Goal: Task Accomplishment & Management: Manage account settings

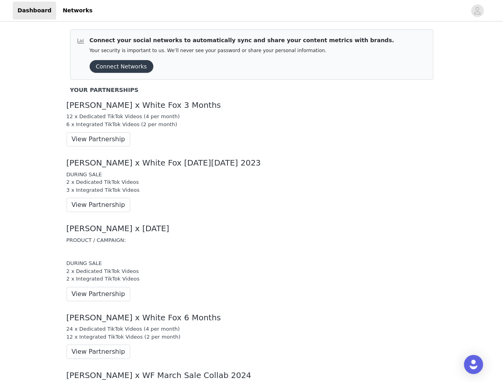
click at [251, 191] on div "DURING SALE 2 x Dedicated TikTok Videos 3 x Integrated TikTok Videos" at bounding box center [252, 182] width 370 height 23
click at [251, 11] on div at bounding box center [281, 11] width 369 height 18
click at [478, 11] on icon "avatar" at bounding box center [478, 10] width 8 height 13
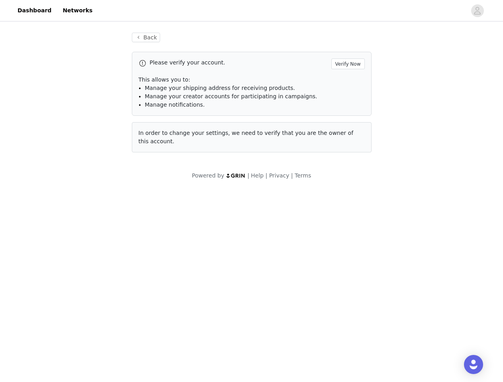
click at [119, 67] on div "Back Please verify your account. Verify Now This allows you to: Manage your shi…" at bounding box center [251, 106] width 503 height 166
click at [95, 139] on div "Back Please verify your account. Verify Now This allows you to: Manage your shi…" at bounding box center [251, 106] width 503 height 166
click at [95, 205] on body "Dashboard Networks Back Please verify your account. Verify Now This allows you …" at bounding box center [251, 191] width 503 height 382
click at [95, 294] on body "Dashboard Networks Back Please verify your account. Verify Now This allows you …" at bounding box center [251, 191] width 503 height 382
click at [95, 352] on body "Dashboard Networks Back Please verify your account. Verify Now This allows you …" at bounding box center [251, 191] width 503 height 382
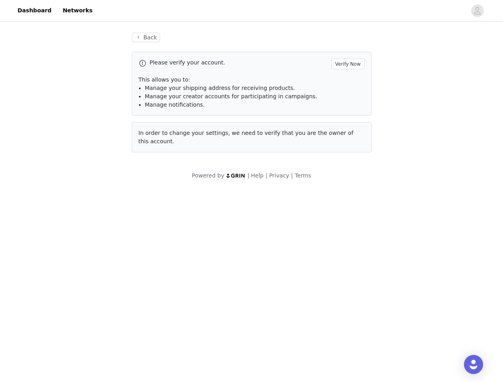
click at [474, 365] on div "Open Intercom Messenger" at bounding box center [473, 364] width 19 height 19
